Goal: Navigation & Orientation: Find specific page/section

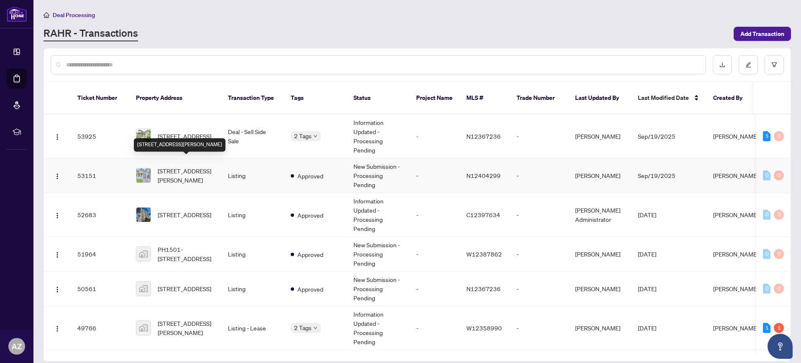
click at [179, 138] on div "[STREET_ADDRESS][PERSON_NAME]" at bounding box center [180, 144] width 92 height 13
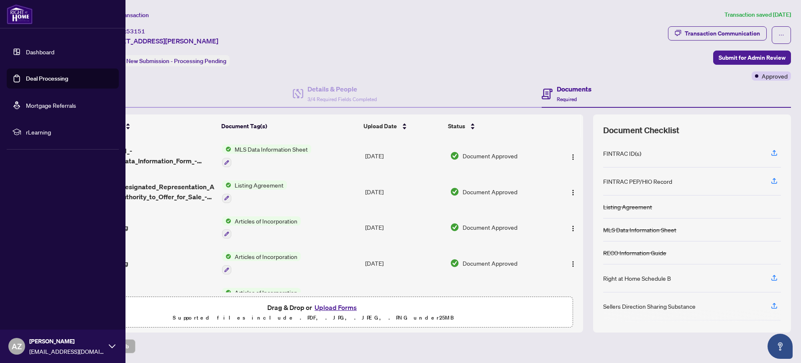
click at [51, 55] on link "Dashboard" at bounding box center [40, 52] width 28 height 8
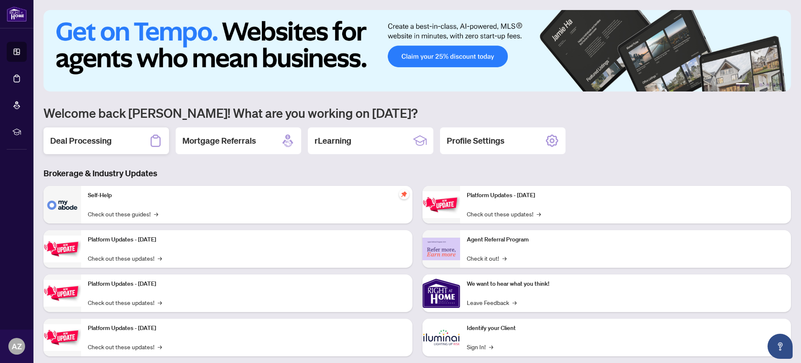
click at [92, 142] on h2 "Deal Processing" at bounding box center [80, 141] width 61 height 12
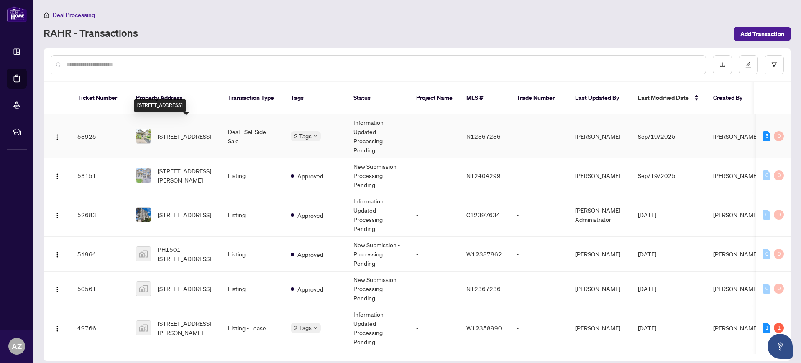
click at [175, 132] on span "[STREET_ADDRESS]" at bounding box center [185, 136] width 54 height 9
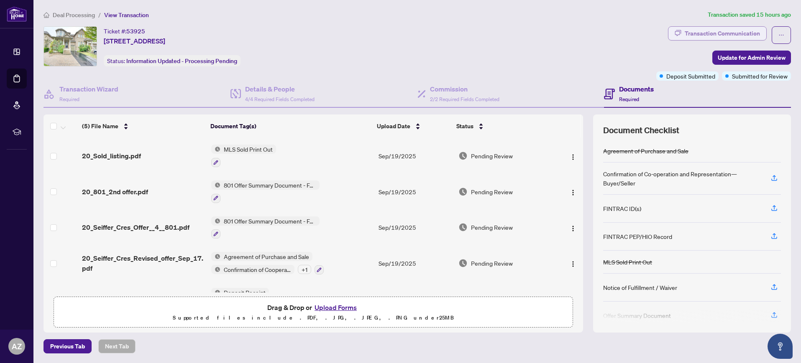
click at [697, 32] on div "Transaction Communication" at bounding box center [722, 33] width 75 height 13
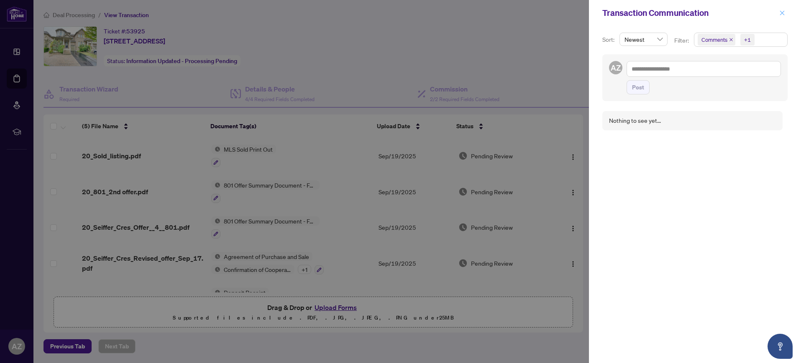
click at [779, 11] on icon "close" at bounding box center [782, 13] width 6 height 6
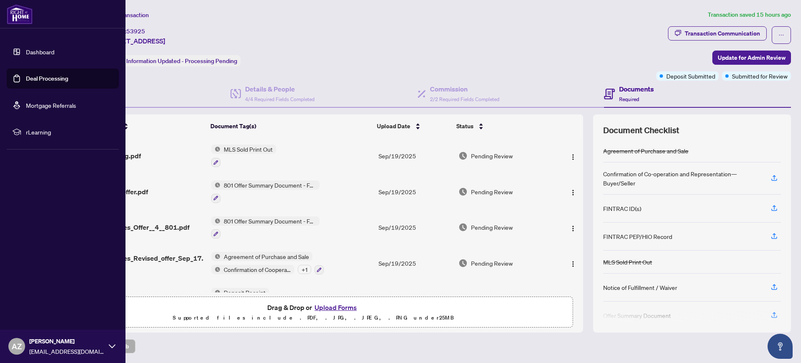
click at [37, 51] on link "Dashboard" at bounding box center [40, 52] width 28 height 8
